Goal: Go to known website: Access a specific website the user already knows

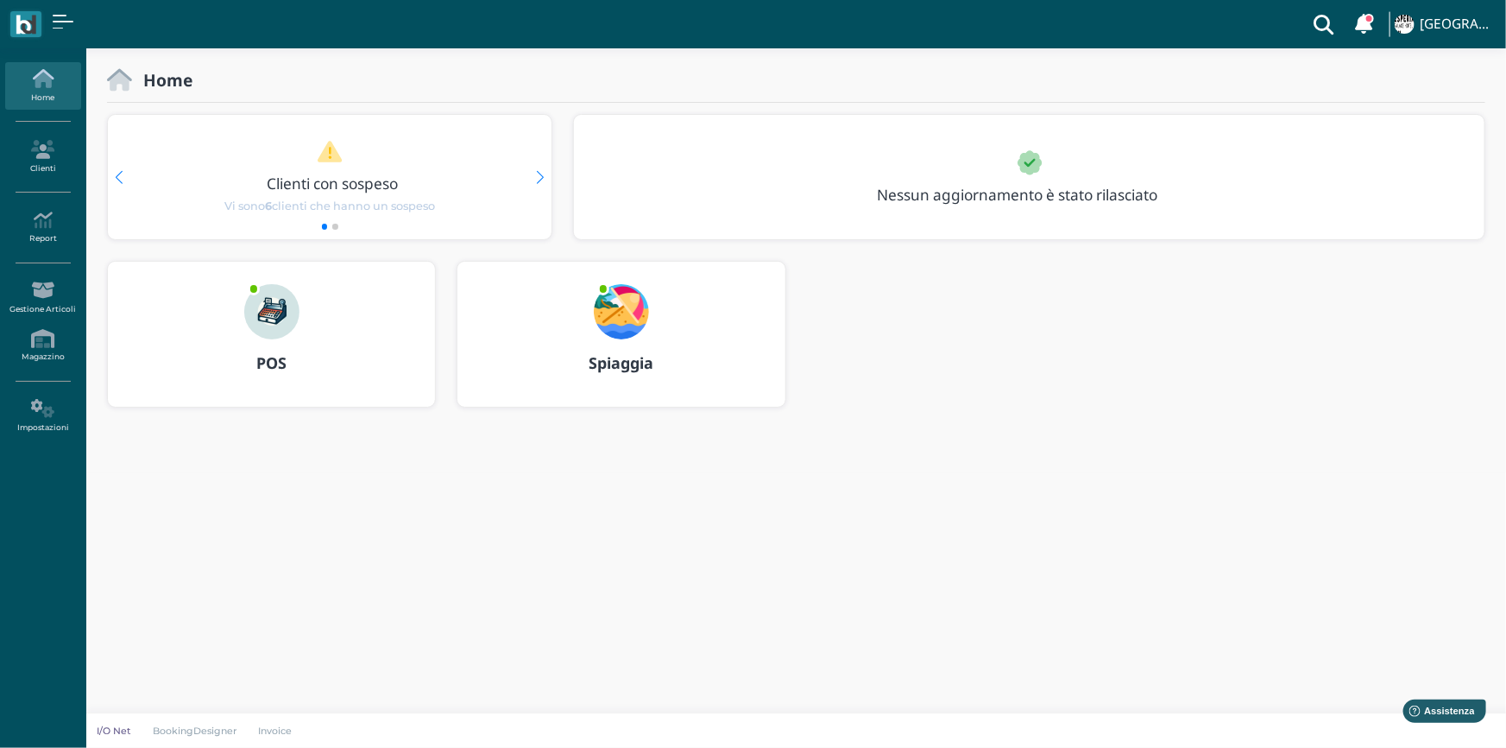
click at [279, 316] on img at bounding box center [271, 311] width 55 height 55
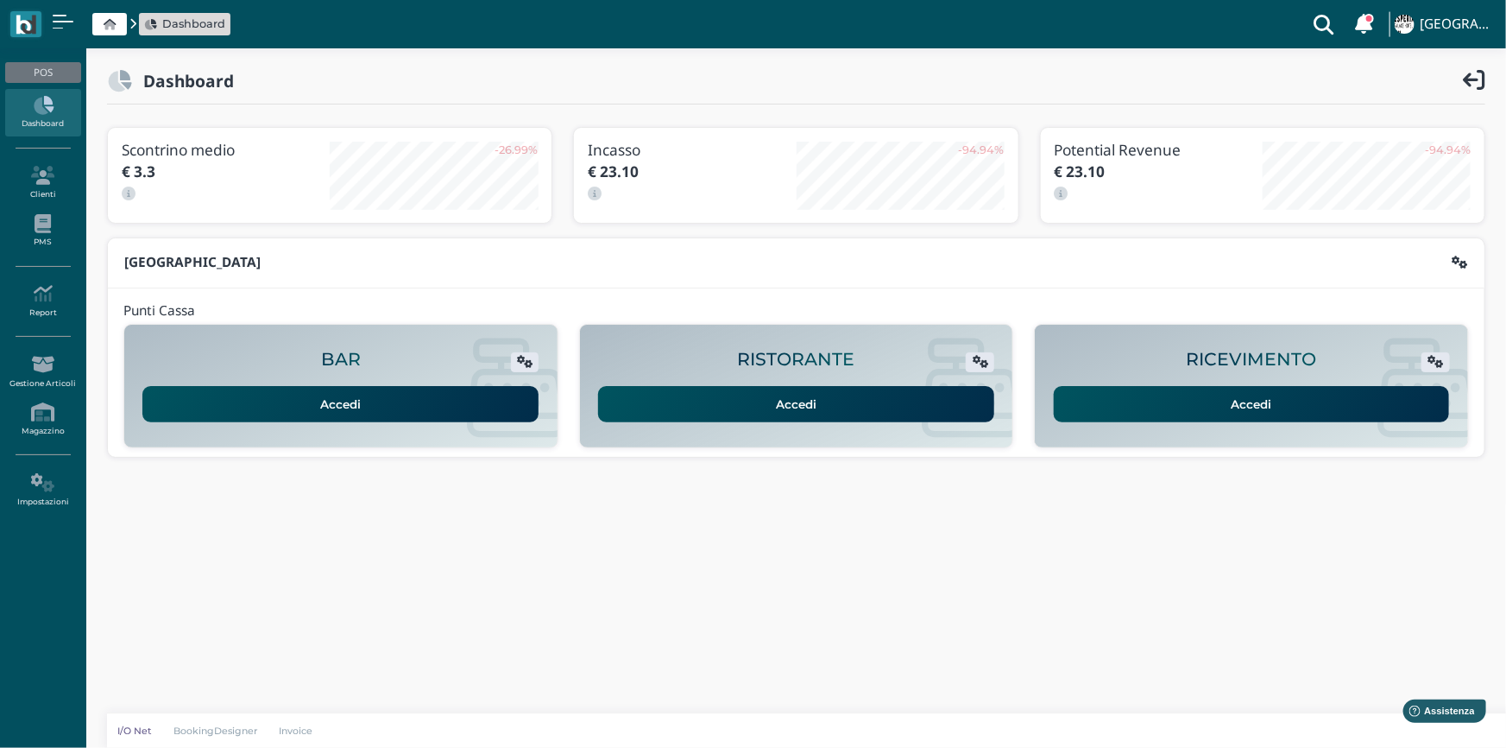
click at [1139, 409] on link "Accedi" at bounding box center [1252, 404] width 396 height 36
